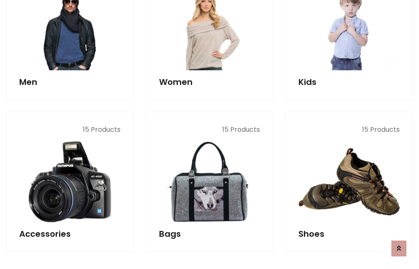
scroll to position [280, 0]
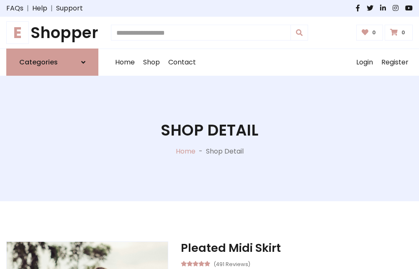
click at [52, 33] on h1 "E Shopper" at bounding box center [52, 32] width 92 height 18
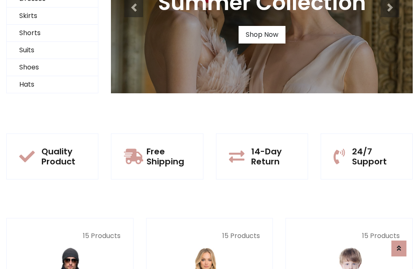
scroll to position [81, 0]
